Goal: Task Accomplishment & Management: Use online tool/utility

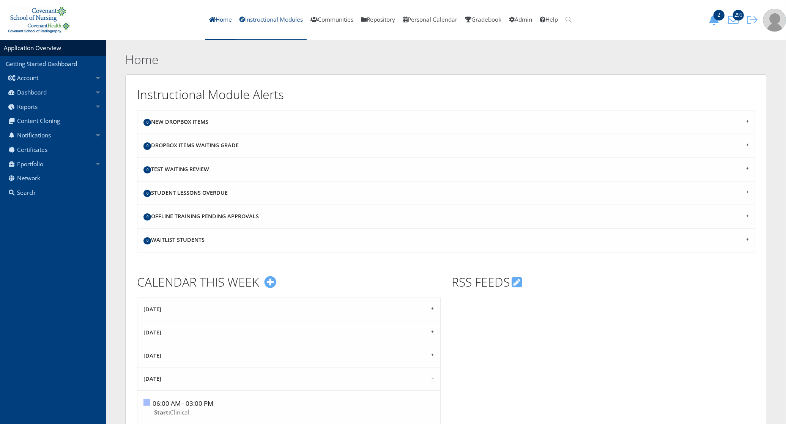
click at [257, 21] on link "Instructional Modules" at bounding box center [271, 20] width 71 height 40
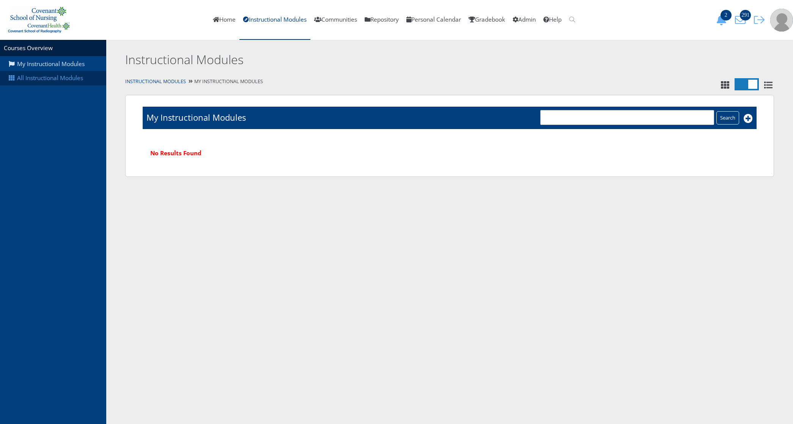
click at [44, 82] on link "All Instructional Modules" at bounding box center [53, 78] width 106 height 14
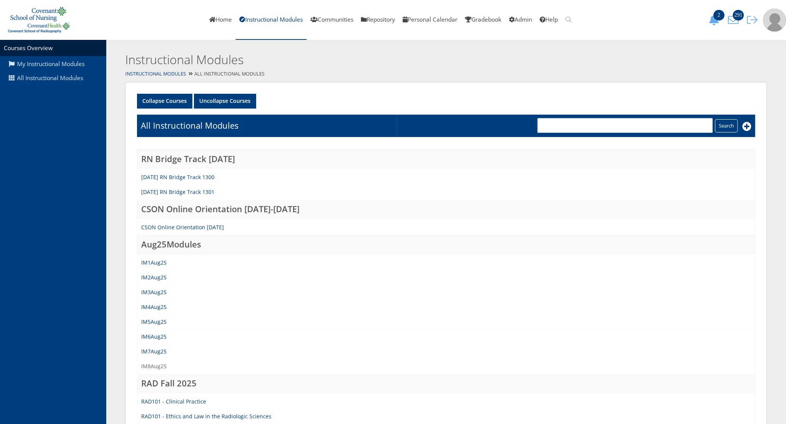
click at [155, 363] on link "IM8Aug25" at bounding box center [153, 365] width 25 height 7
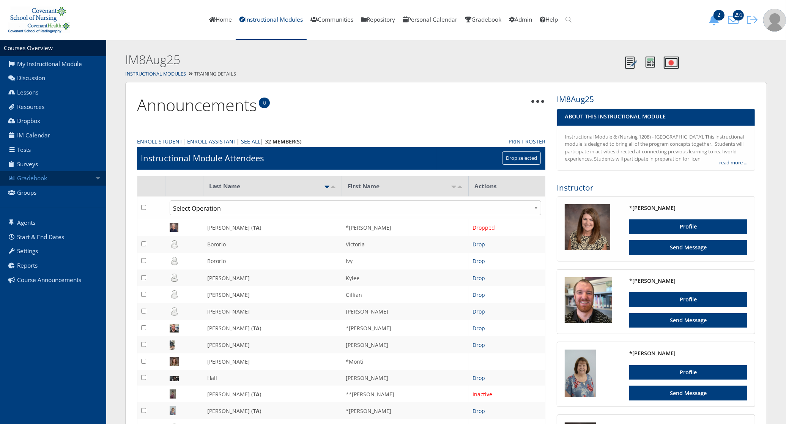
click at [90, 174] on link "Gradebook" at bounding box center [53, 178] width 106 height 14
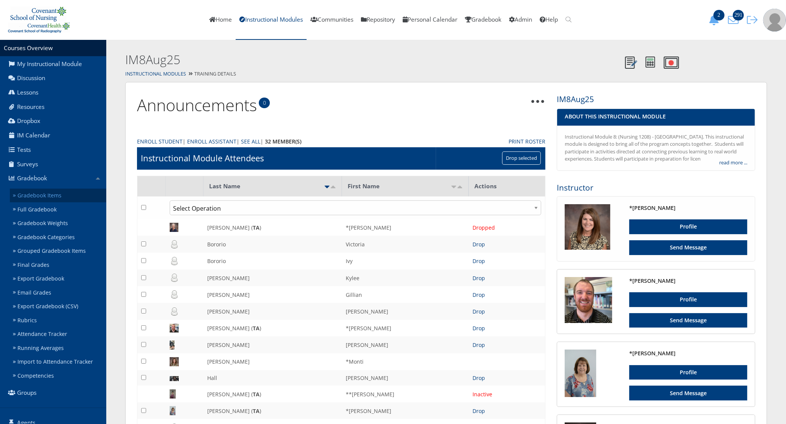
click at [58, 192] on link "Gradebook Items" at bounding box center [58, 196] width 96 height 14
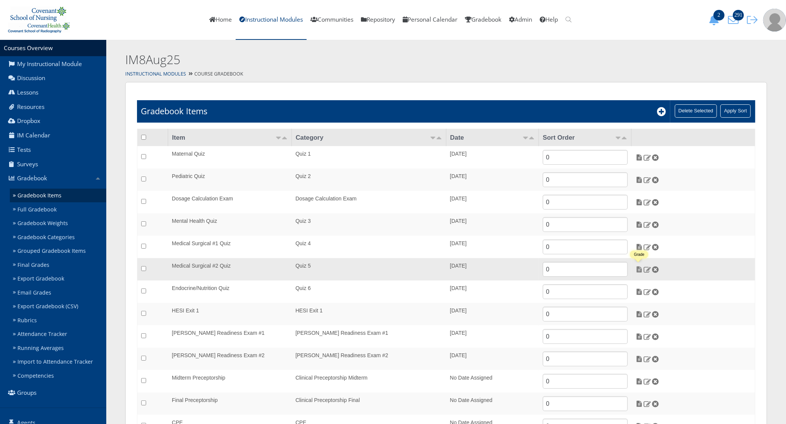
click at [637, 270] on img at bounding box center [639, 269] width 8 height 7
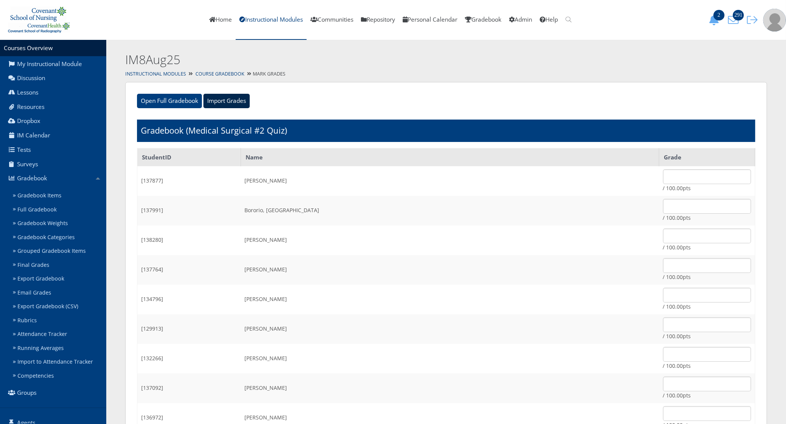
click at [234, 101] on input "Import Grades" at bounding box center [226, 101] width 46 height 14
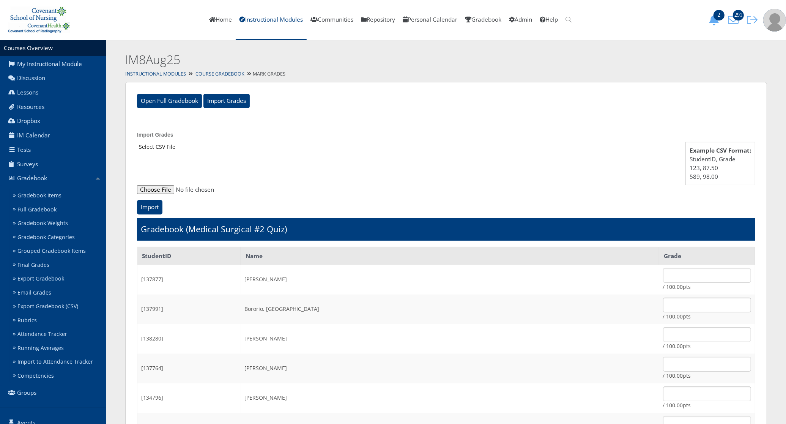
click at [156, 192] on input "file" at bounding box center [446, 189] width 618 height 9
type input "C:\fakepath\ET_Results_IM8Aug25MS2.csv"
click at [151, 212] on input "Import" at bounding box center [149, 207] width 25 height 14
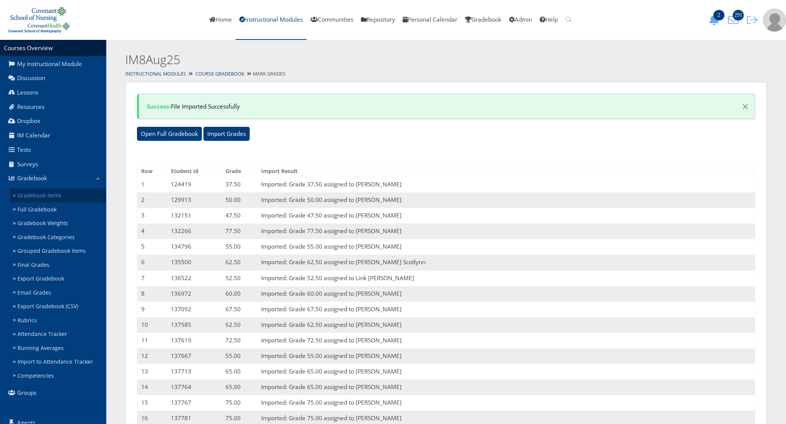
click at [56, 197] on link "Gradebook Items" at bounding box center [58, 196] width 96 height 14
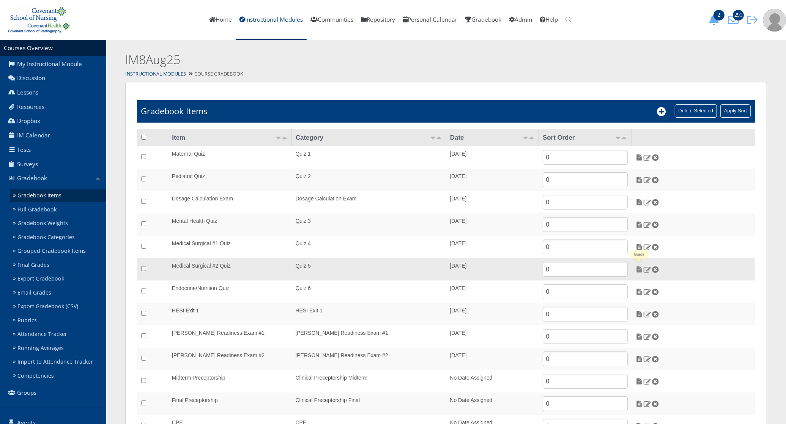
click at [638, 270] on img at bounding box center [639, 269] width 8 height 7
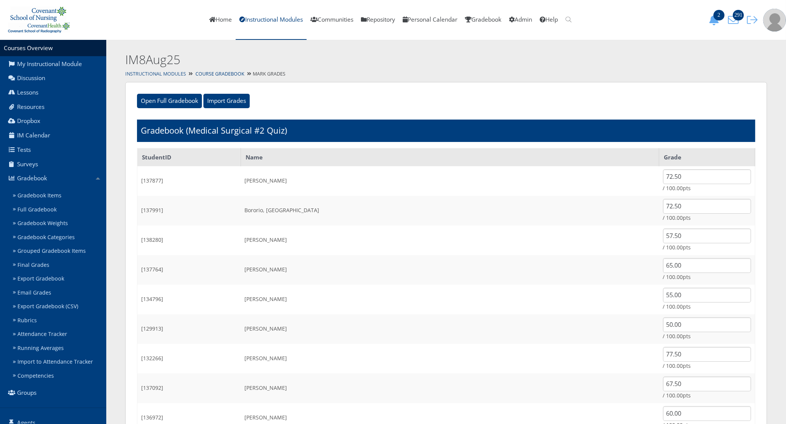
click at [160, 71] on link "Instructional Modules" at bounding box center [155, 74] width 61 height 6
